Goal: Information Seeking & Learning: Compare options

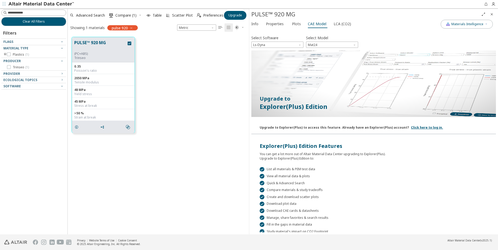
scroll to position [24, 0]
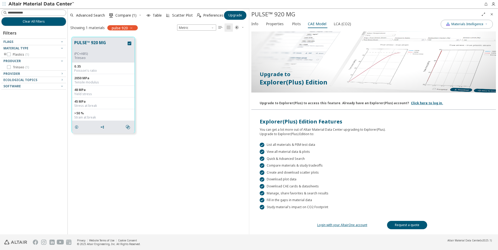
click at [204, 117] on div "PULSE™ 920 MG (PC+ABS) Trinseo 0.35 Poisson's ratio 2050 MPa Tensile modulus 48…" at bounding box center [158, 85] width 181 height 104
click at [132, 29] on icon "button" at bounding box center [131, 28] width 4 height 4
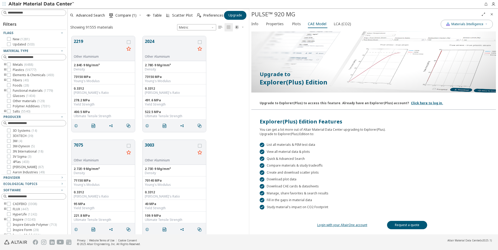
scroll to position [199, 177]
click at [25, 12] on input at bounding box center [34, 13] width 64 height 6
type input "******"
type input "*********"
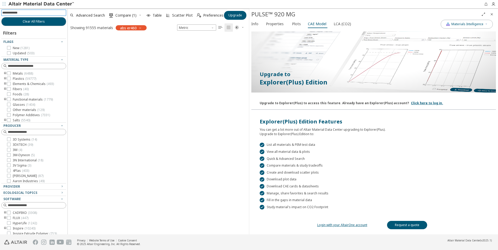
scroll to position [198, 177]
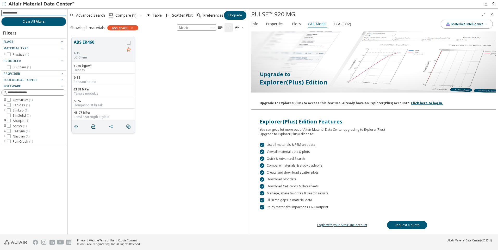
click at [118, 49] on button "ABS ER460" at bounding box center [99, 45] width 51 height 12
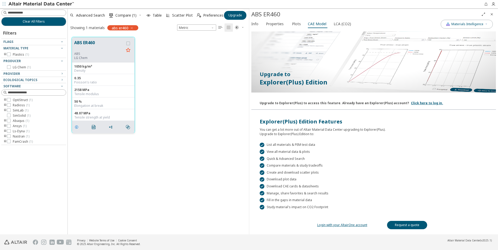
click at [76, 126] on icon "grid" at bounding box center [76, 127] width 4 height 4
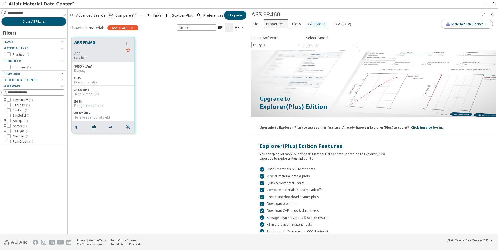
click at [275, 24] on span "Properties" at bounding box center [275, 24] width 18 height 8
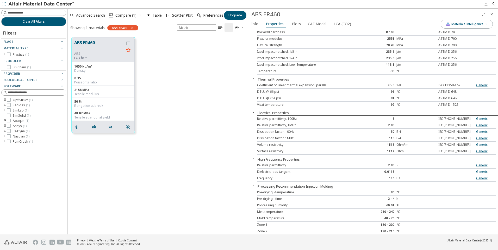
scroll to position [128, 0]
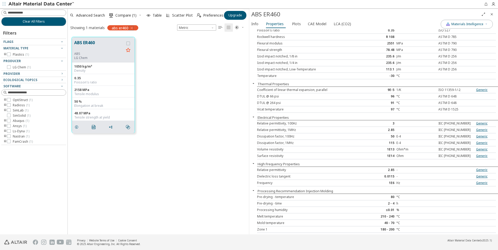
click at [132, 27] on icon "button" at bounding box center [132, 28] width 4 height 4
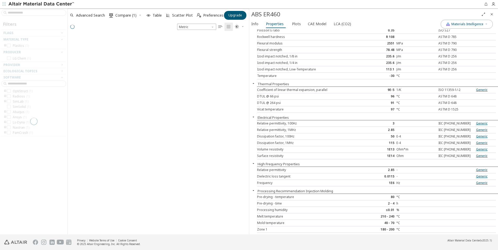
scroll to position [199, 177]
click at [29, 14] on div at bounding box center [33, 121] width 67 height 226
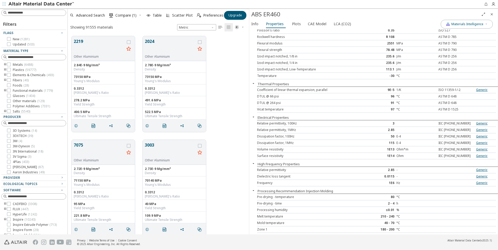
scroll to position [199, 177]
click at [15, 12] on input at bounding box center [37, 12] width 58 height 5
type input "********"
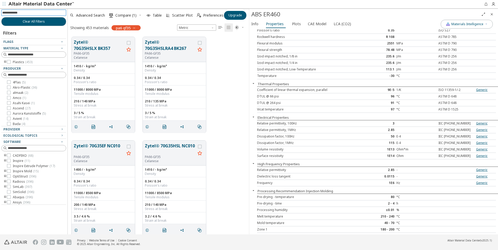
click at [44, 11] on input at bounding box center [34, 13] width 64 height 6
type input "**********"
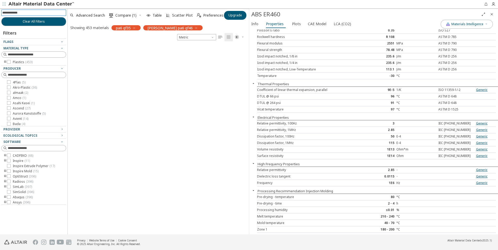
scroll to position [4, 4]
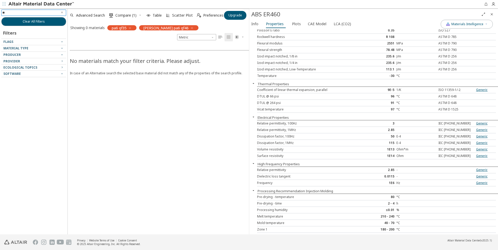
type input "**"
click at [152, 181] on div "No materials match your filter criteria. Please adjust. In case of an Alternati…" at bounding box center [317, 137] width 498 height 193
click at [132, 29] on icon "button" at bounding box center [130, 28] width 4 height 4
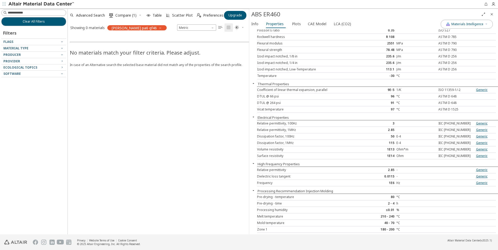
click at [158, 28] on icon "button" at bounding box center [160, 28] width 4 height 4
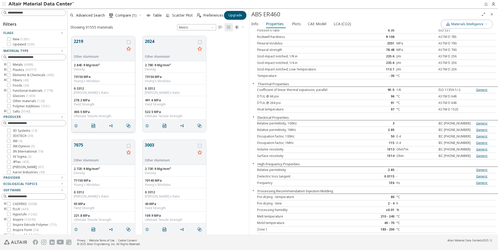
scroll to position [199, 177]
click at [222, 59] on div "2219 Other Aluminium 2.84E-9 Mg/mm³ Density 73150 MPa Young's Modulus 0.3312 Po…" at bounding box center [158, 84] width 181 height 104
click at [227, 50] on div "2219 Other Aluminium 2.84E-9 Mg/mm³ Density 73150 MPa Young's Modulus 0.3312 Po…" at bounding box center [158, 84] width 181 height 104
click at [233, 14] on span "Upgrade" at bounding box center [235, 15] width 14 height 4
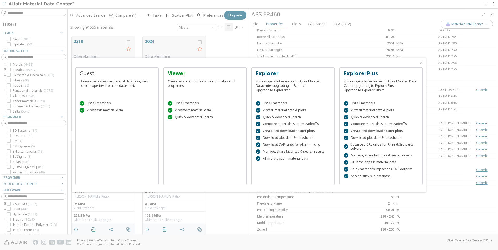
click at [188, 136] on div "Viewer Create an account to view the complete set of properties.  List all mat…" at bounding box center [204, 126] width 83 height 118
click at [233, 49] on div at bounding box center [249, 125] width 498 height 250
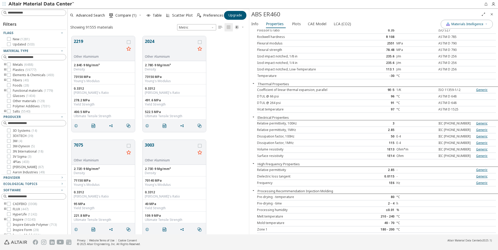
click at [233, 55] on div "2219 Other Aluminium 2.84E-9 Mg/mm³ Density 73150 MPa Young's Modulus 0.3312 Po…" at bounding box center [158, 84] width 181 height 104
click at [233, 56] on div "2219 Other Aluminium 2.84E-9 Mg/mm³ Density 73150 MPa Young's Modulus 0.3312 Po…" at bounding box center [158, 84] width 181 height 104
click at [26, 14] on input at bounding box center [37, 12] width 58 height 5
click at [226, 163] on div "7075 Other Aluminium 2.72E-9 Mg/mm³ Density 71150 MPa Young's Modulus 0.3312 Po…" at bounding box center [158, 188] width 181 height 104
click at [225, 149] on div "7075 Other Aluminium 2.72E-9 Mg/mm³ Density 71150 MPa Young's Modulus 0.3312 Po…" at bounding box center [158, 188] width 181 height 104
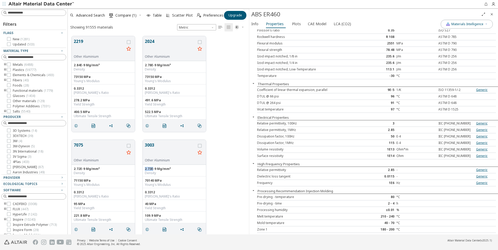
click at [225, 149] on div "7075 Other Aluminium 2.72E-9 Mg/mm³ Density 71150 MPa Young's Modulus 0.3312 Po…" at bounding box center [158, 188] width 181 height 104
drag, startPoint x: 225, startPoint y: 149, endPoint x: 224, endPoint y: 161, distance: 11.5
click at [224, 161] on div "7075 Other Aluminium 2.72E-9 Mg/mm³ Density 71150 MPa Young's Modulus 0.3312 Po…" at bounding box center [158, 188] width 181 height 104
click at [318, 3] on div at bounding box center [278, 4] width 406 height 8
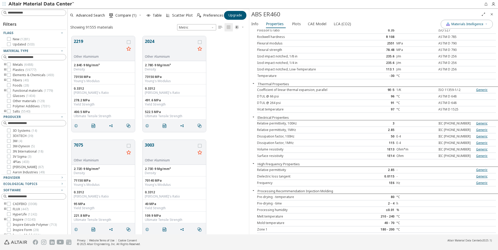
click at [318, 4] on div at bounding box center [278, 4] width 406 height 8
click at [315, 5] on div at bounding box center [278, 4] width 406 height 8
